Goal: Information Seeking & Learning: Learn about a topic

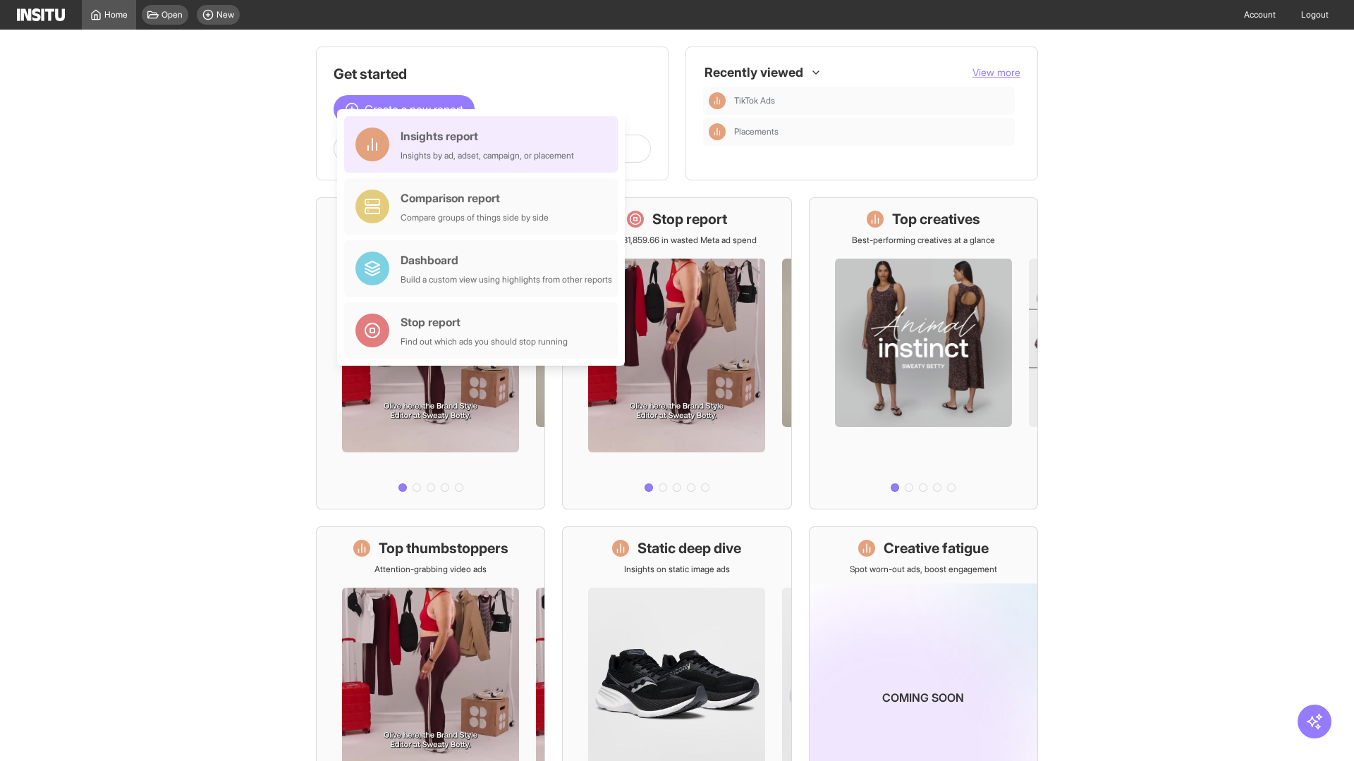
click at [484, 145] on div "Insights report Insights by ad, adset, campaign, or placement" at bounding box center [486, 145] width 173 height 34
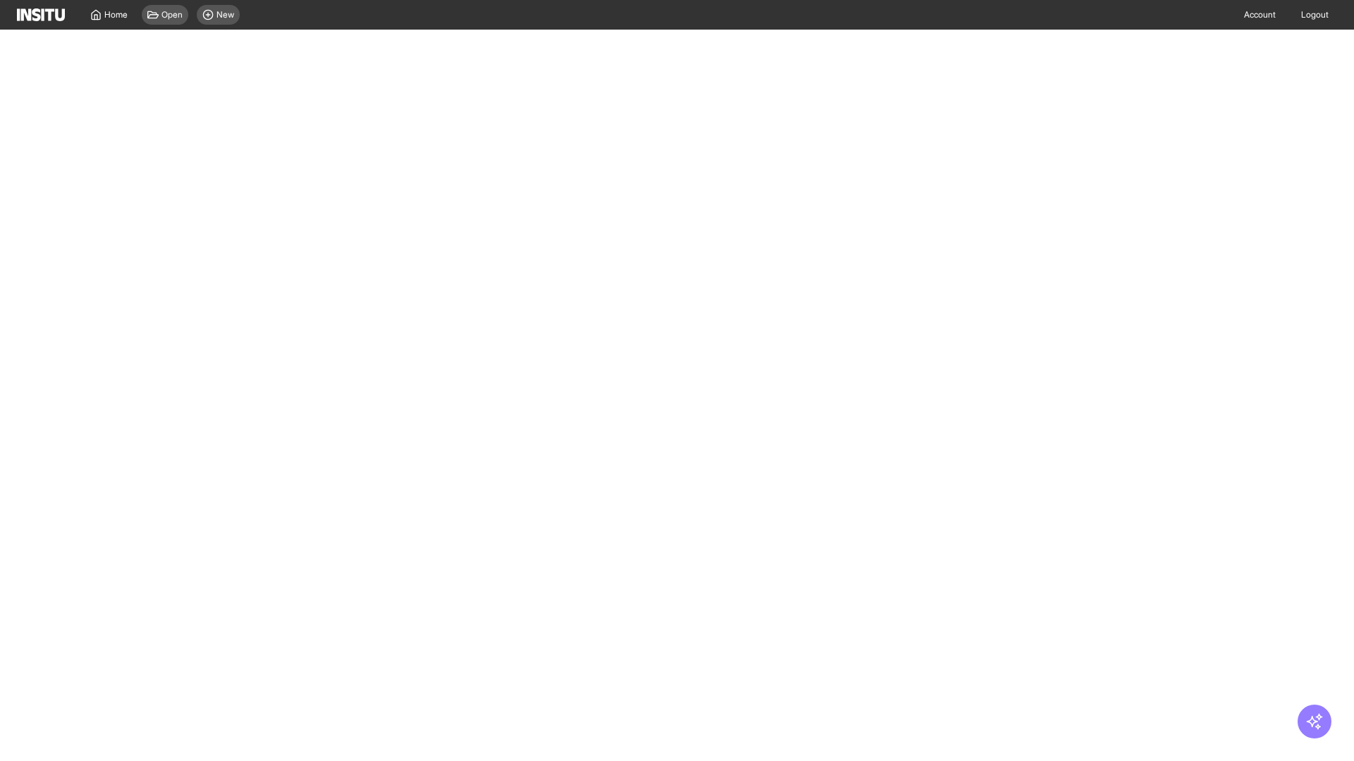
select select "**"
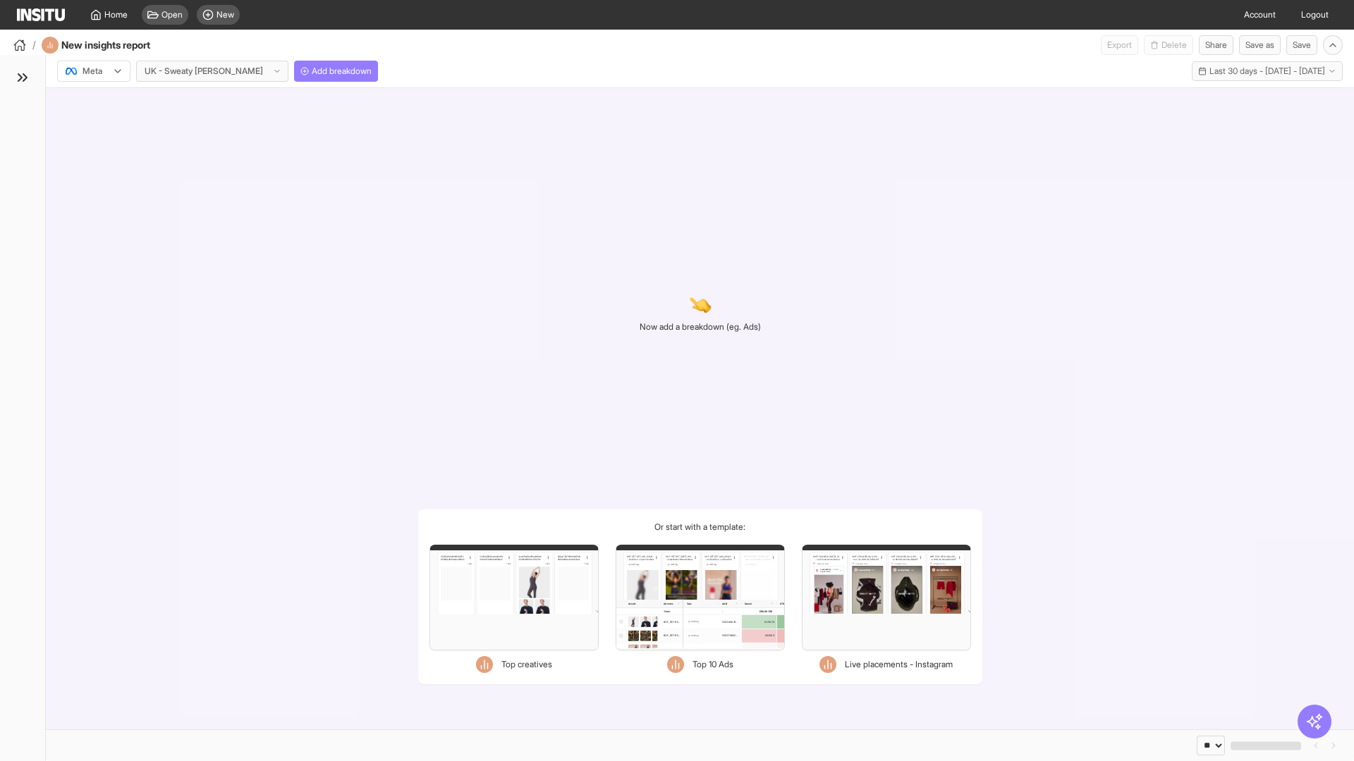
click at [94, 71] on div at bounding box center [83, 71] width 39 height 14
click at [93, 102] on span "Meta" at bounding box center [92, 101] width 19 height 13
click at [312, 71] on span "Add breakdown" at bounding box center [342, 71] width 60 height 11
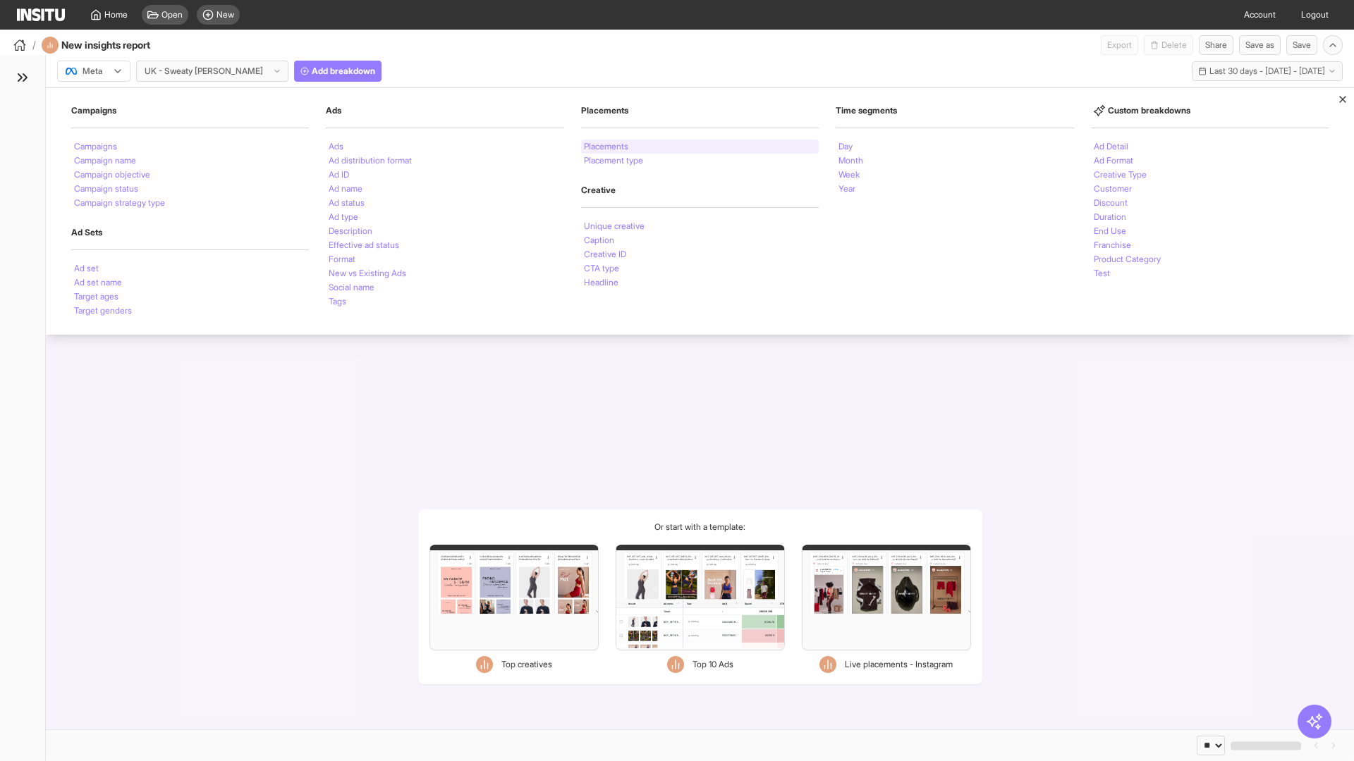
click at [606, 147] on li "Placements" at bounding box center [606, 146] width 44 height 8
